Goal: Task Accomplishment & Management: Manage account settings

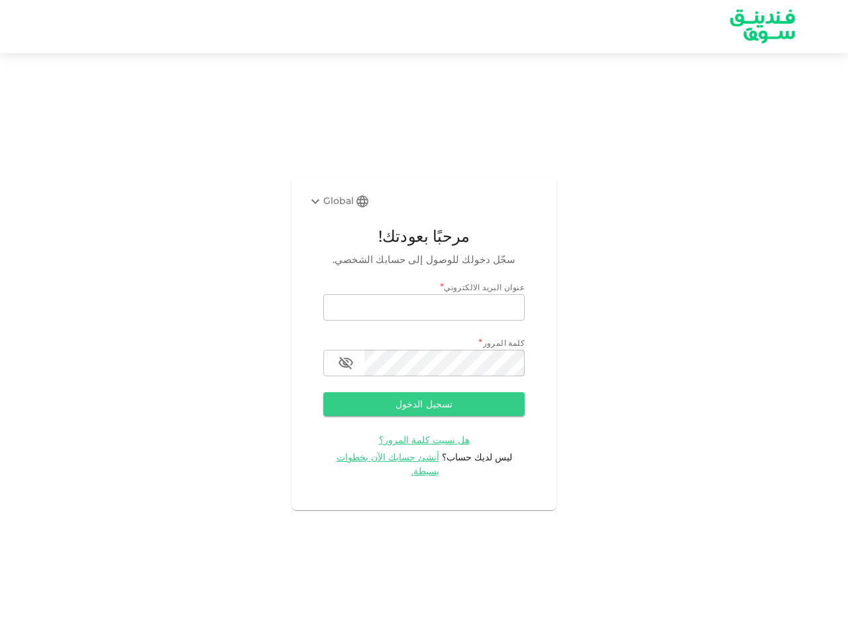
click at [339, 208] on div "Global" at bounding box center [330, 201] width 46 height 16
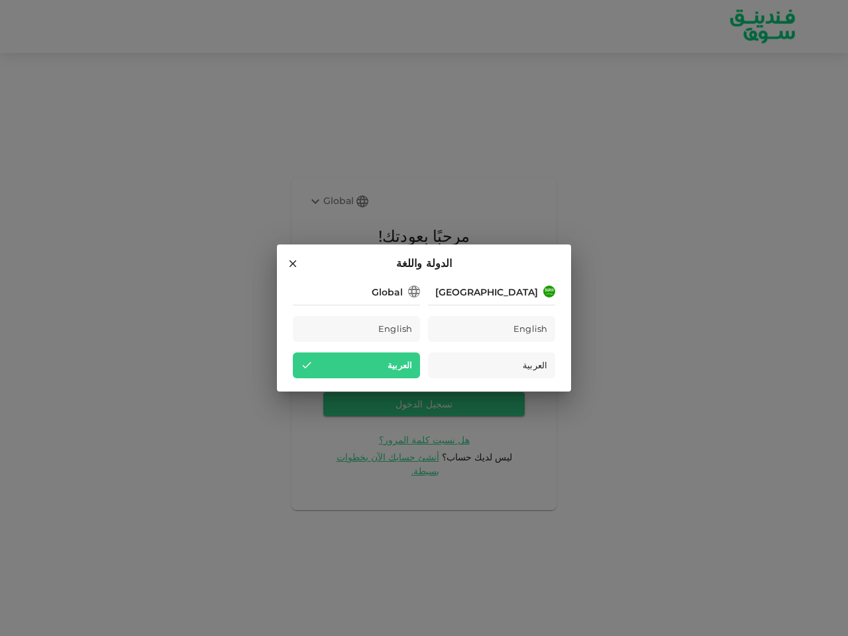
click at [424, 370] on div "Saudi Arabia English العربية Global English العربية" at bounding box center [424, 330] width 262 height 95
click at [346, 370] on div "العربية" at bounding box center [356, 365] width 127 height 26
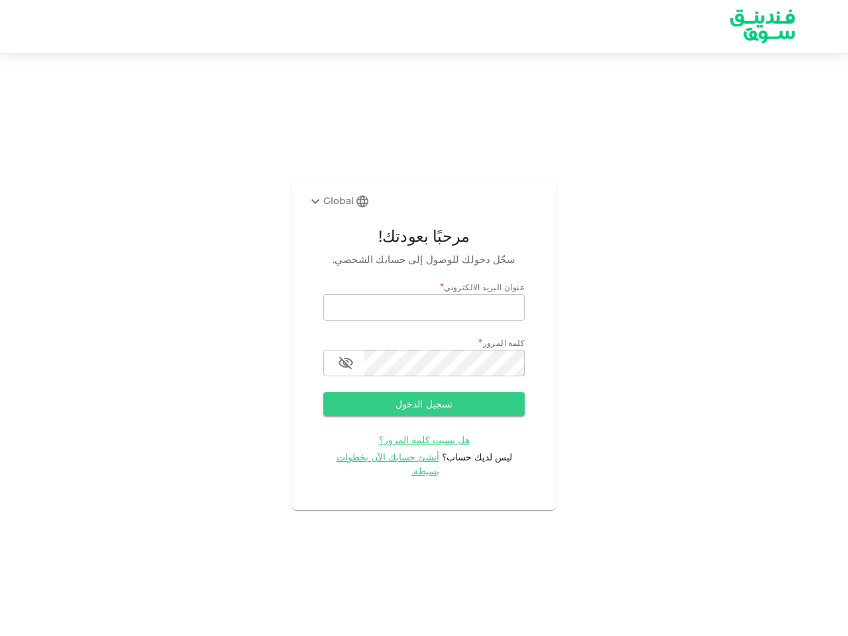
click at [424, 411] on button "تسجيل الدخول" at bounding box center [423, 404] width 201 height 24
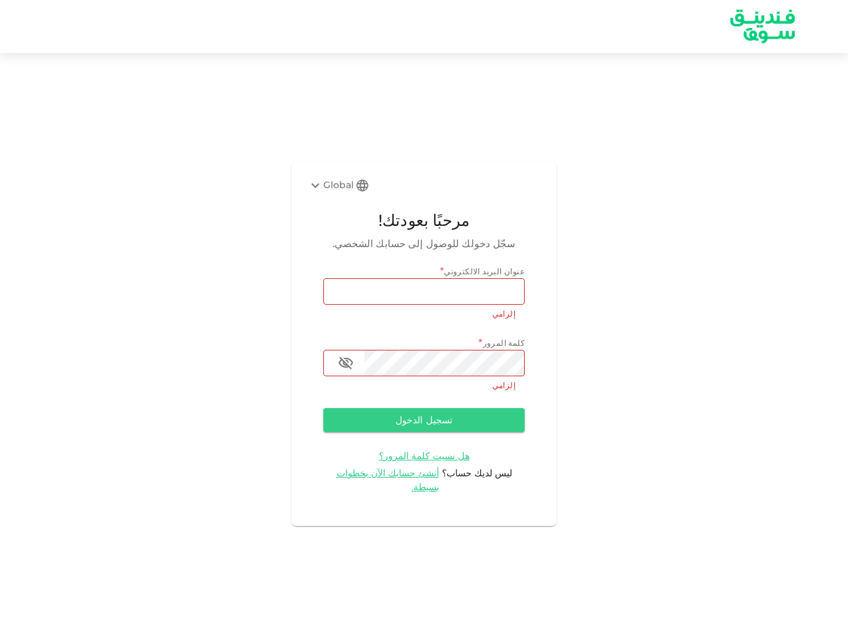
click at [398, 462] on span "هل نسيت كلمة المرور؟" at bounding box center [424, 456] width 91 height 12
